Goal: Task Accomplishment & Management: Manage account settings

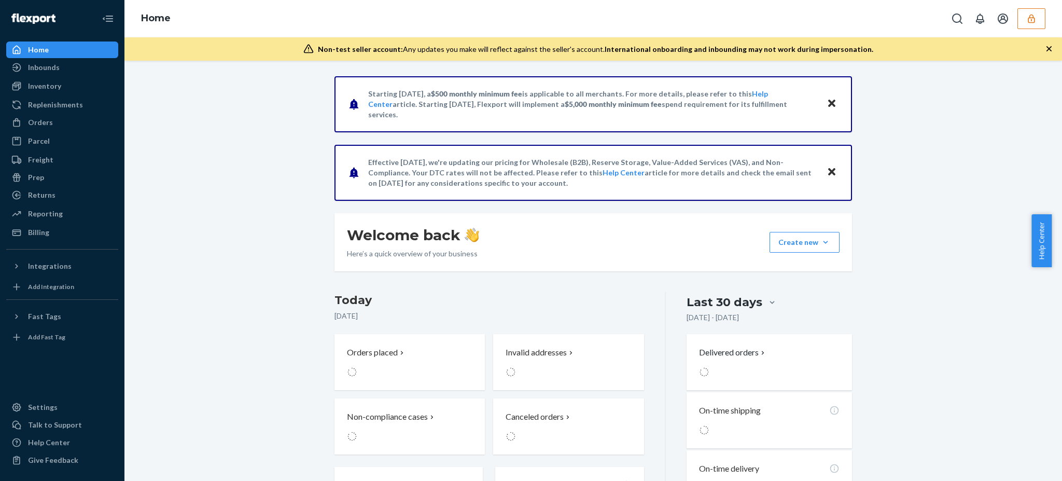
click at [1038, 23] on button "button" at bounding box center [1032, 18] width 28 height 21
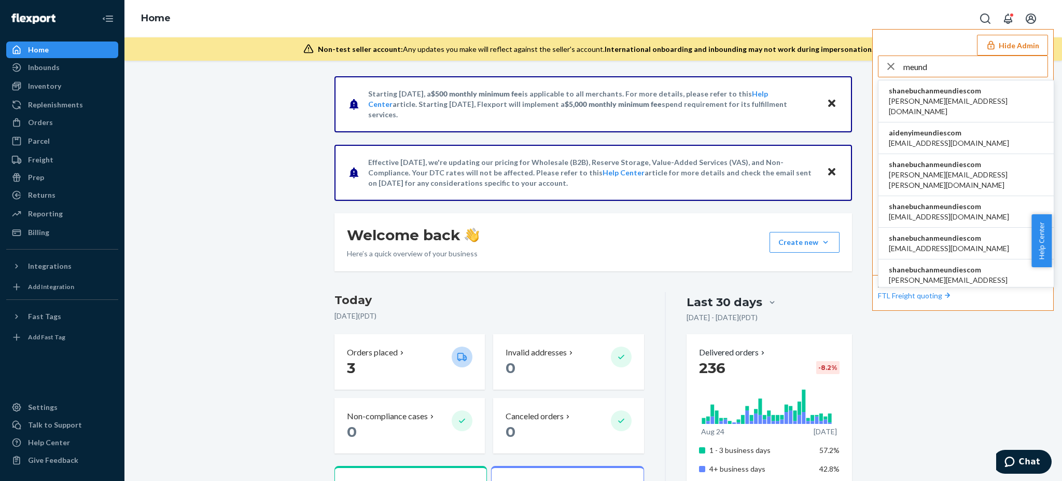
type input "meund"
click at [963, 96] on span "[PERSON_NAME][EMAIL_ADDRESS][DOMAIN_NAME]" at bounding box center [966, 106] width 155 height 21
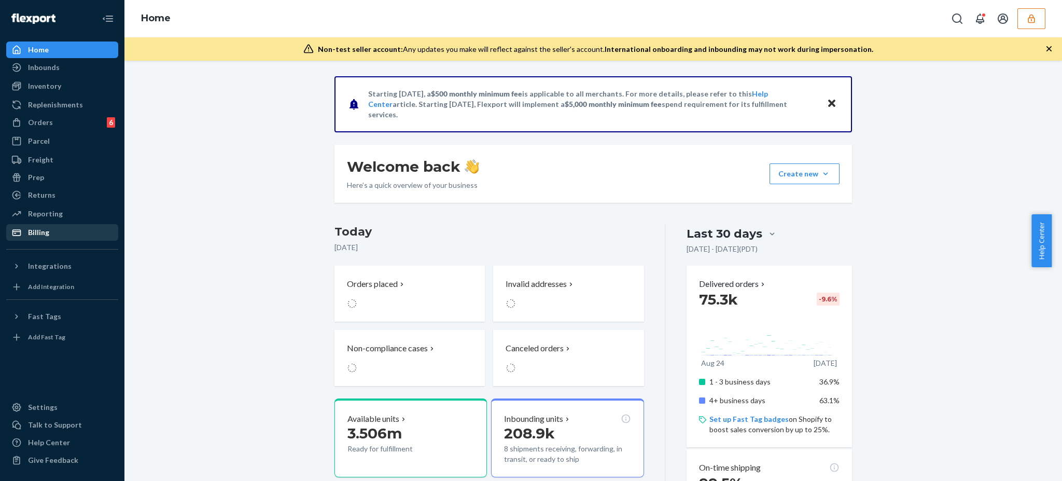
click at [43, 236] on div "Billing" at bounding box center [38, 232] width 21 height 10
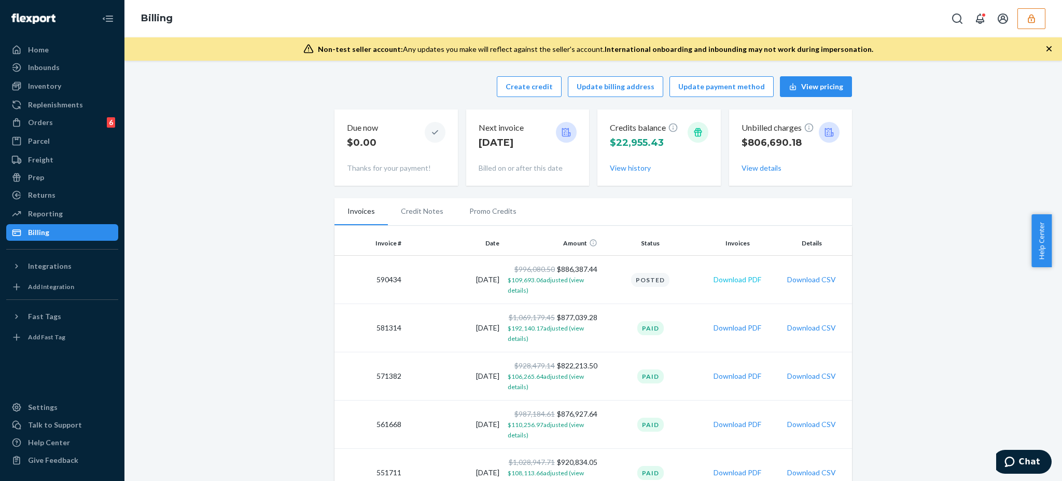
click at [731, 279] on button "Download PDF" at bounding box center [738, 279] width 48 height 10
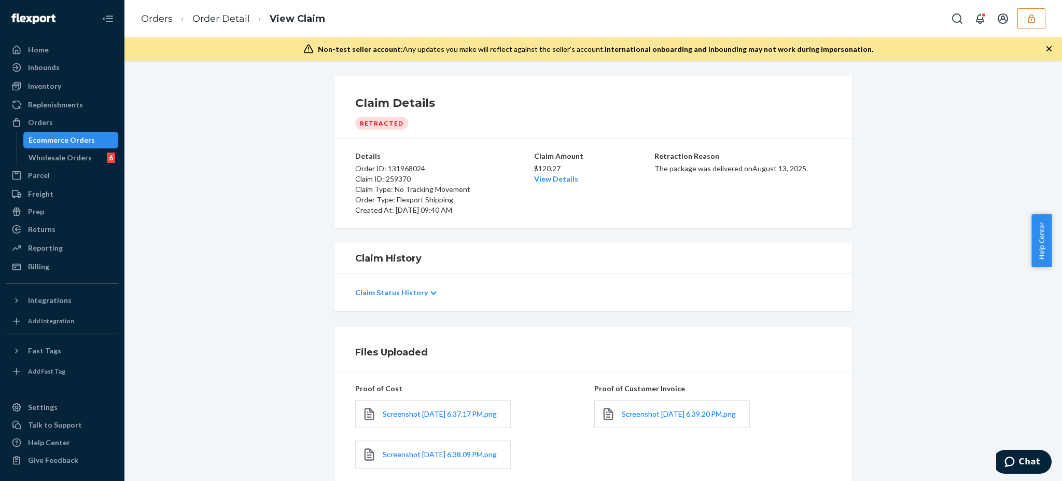
click at [86, 139] on div "Ecommerce Orders" at bounding box center [62, 140] width 66 height 10
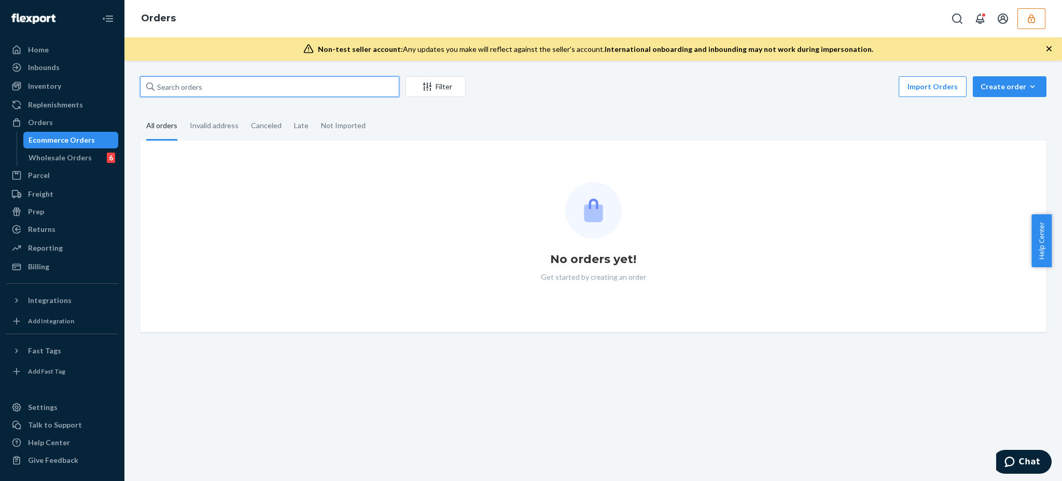
click at [211, 89] on input "text" at bounding box center [269, 86] width 259 height 21
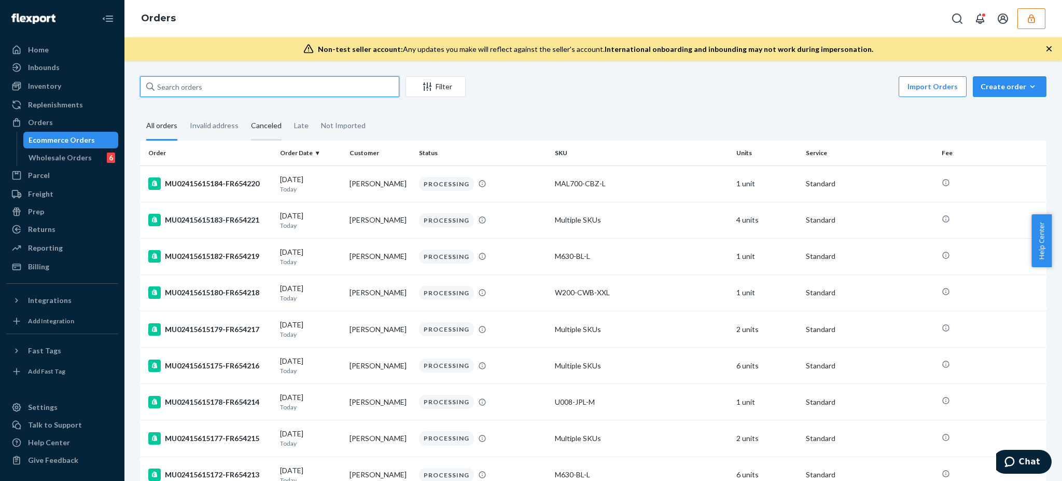
drag, startPoint x: 285, startPoint y: 90, endPoint x: 280, endPoint y: 118, distance: 29.0
click at [285, 90] on input "text" at bounding box center [269, 86] width 259 height 21
paste input "259370"
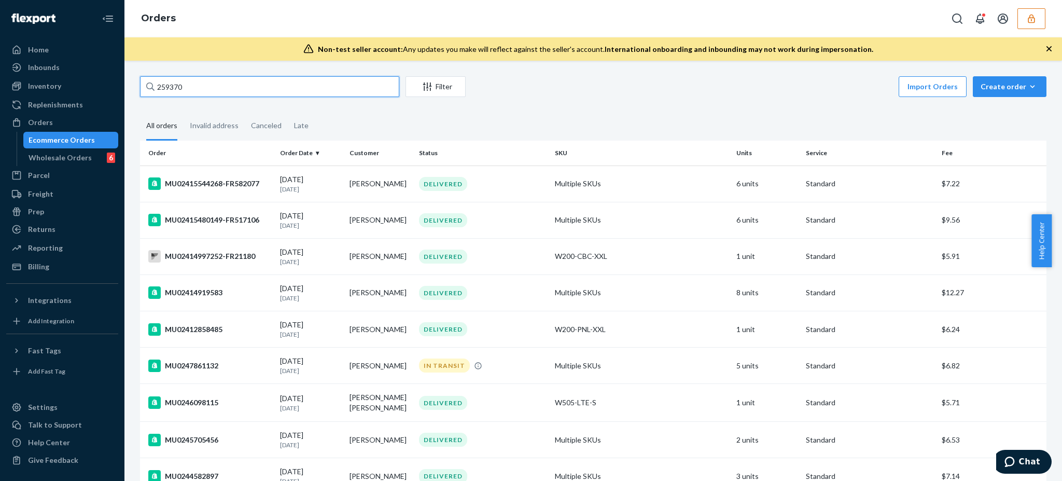
type input "259370"
